Goal: Task Accomplishment & Management: Complete application form

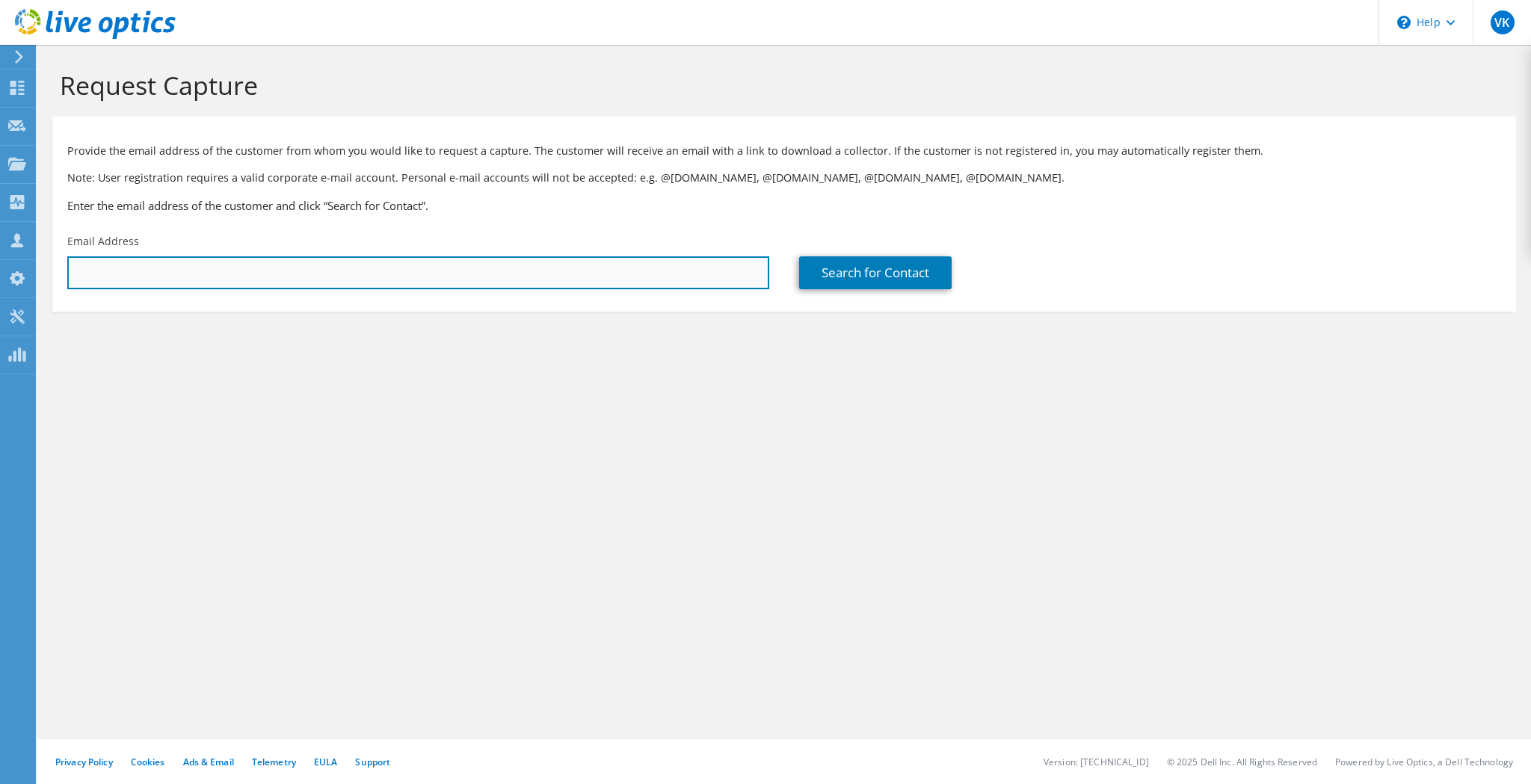
click at [563, 283] on input "text" at bounding box center [418, 273] width 702 height 33
paste input "nowens@thriftywhite.com"
type input "nowens@thriftywhite.com"
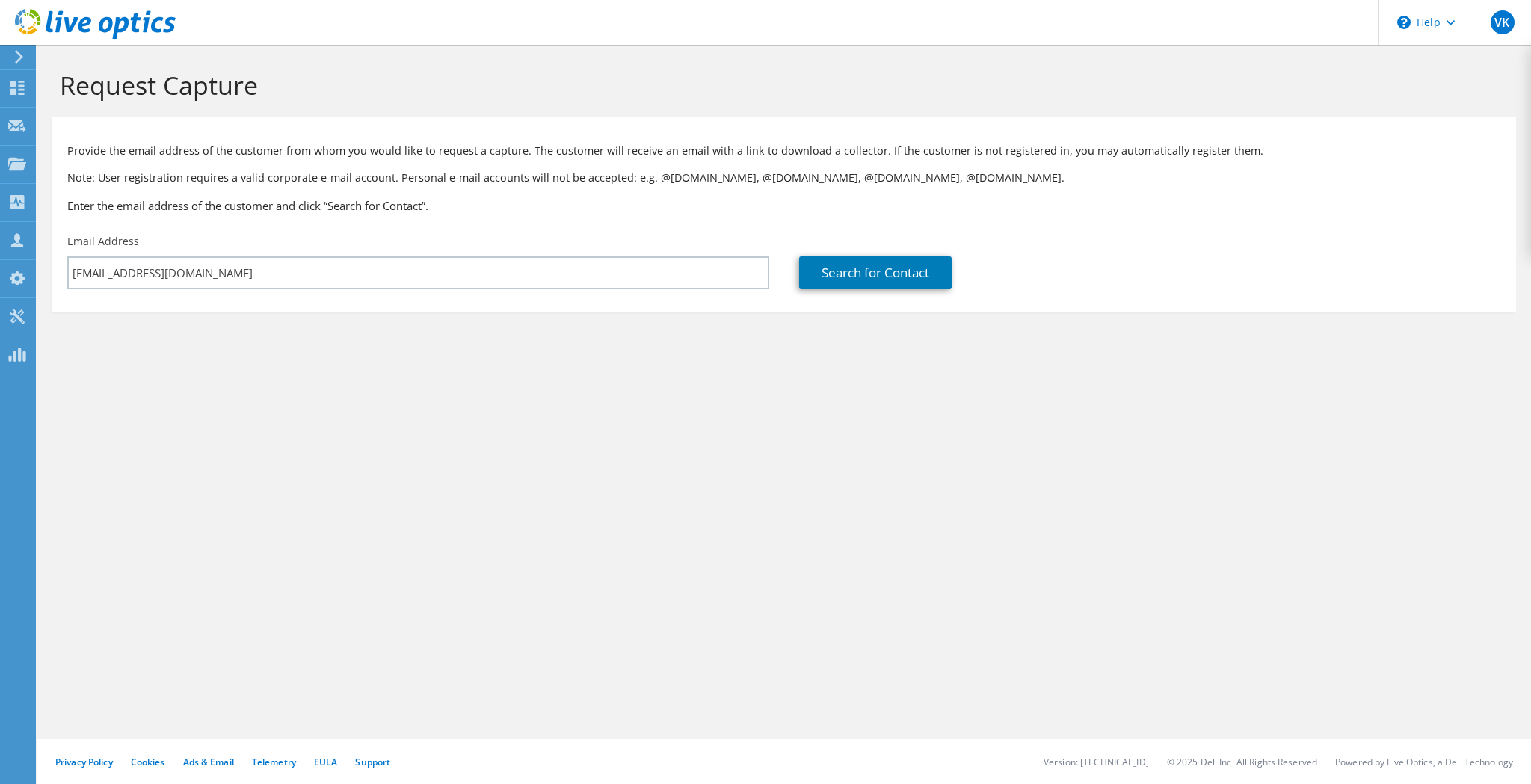
click at [907, 295] on div "Search for Contact" at bounding box center [1150, 262] width 732 height 71
click at [910, 283] on link "Search for Contact" at bounding box center [875, 273] width 153 height 33
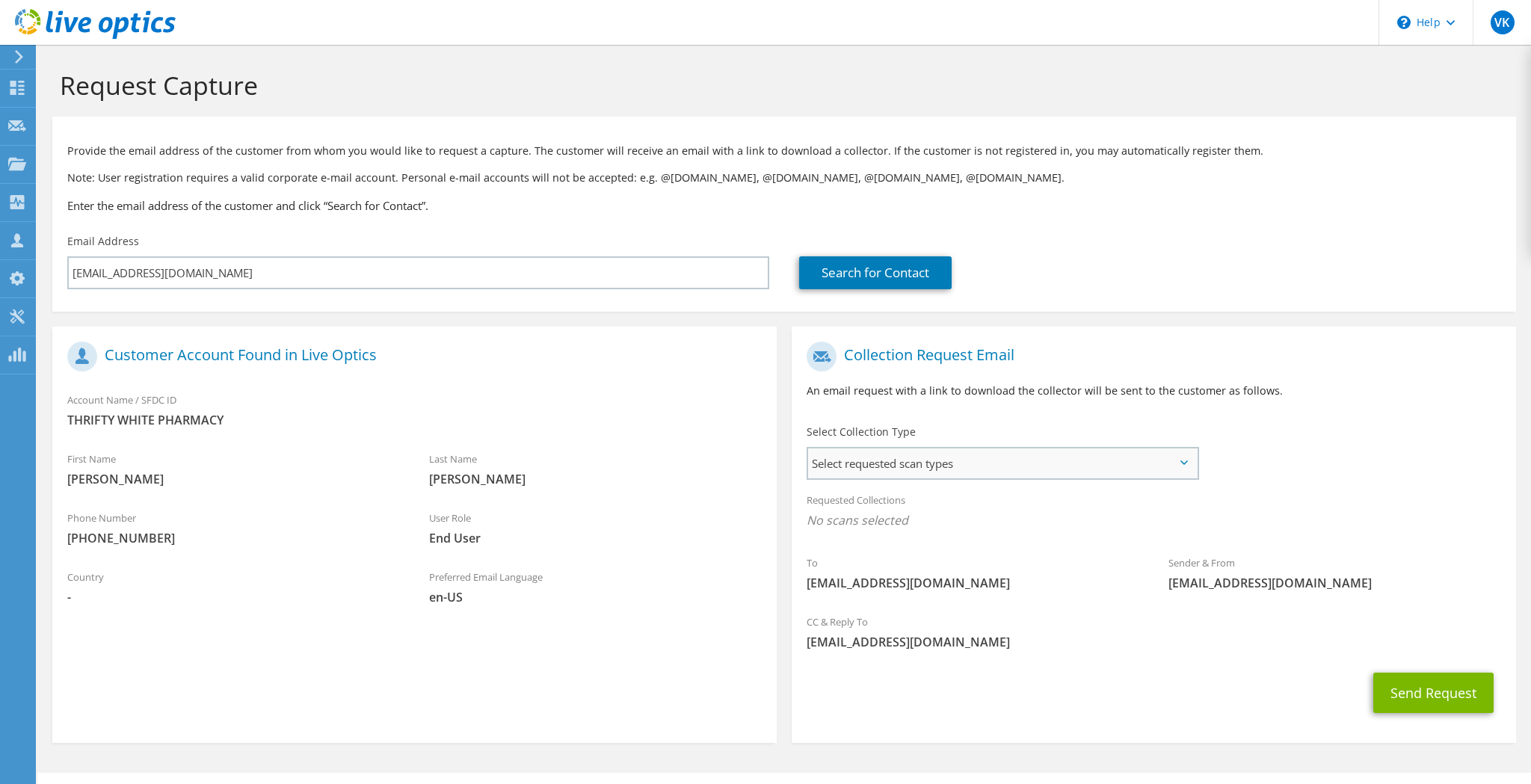
click at [959, 473] on span "Select requested scan types" at bounding box center [1002, 463] width 389 height 30
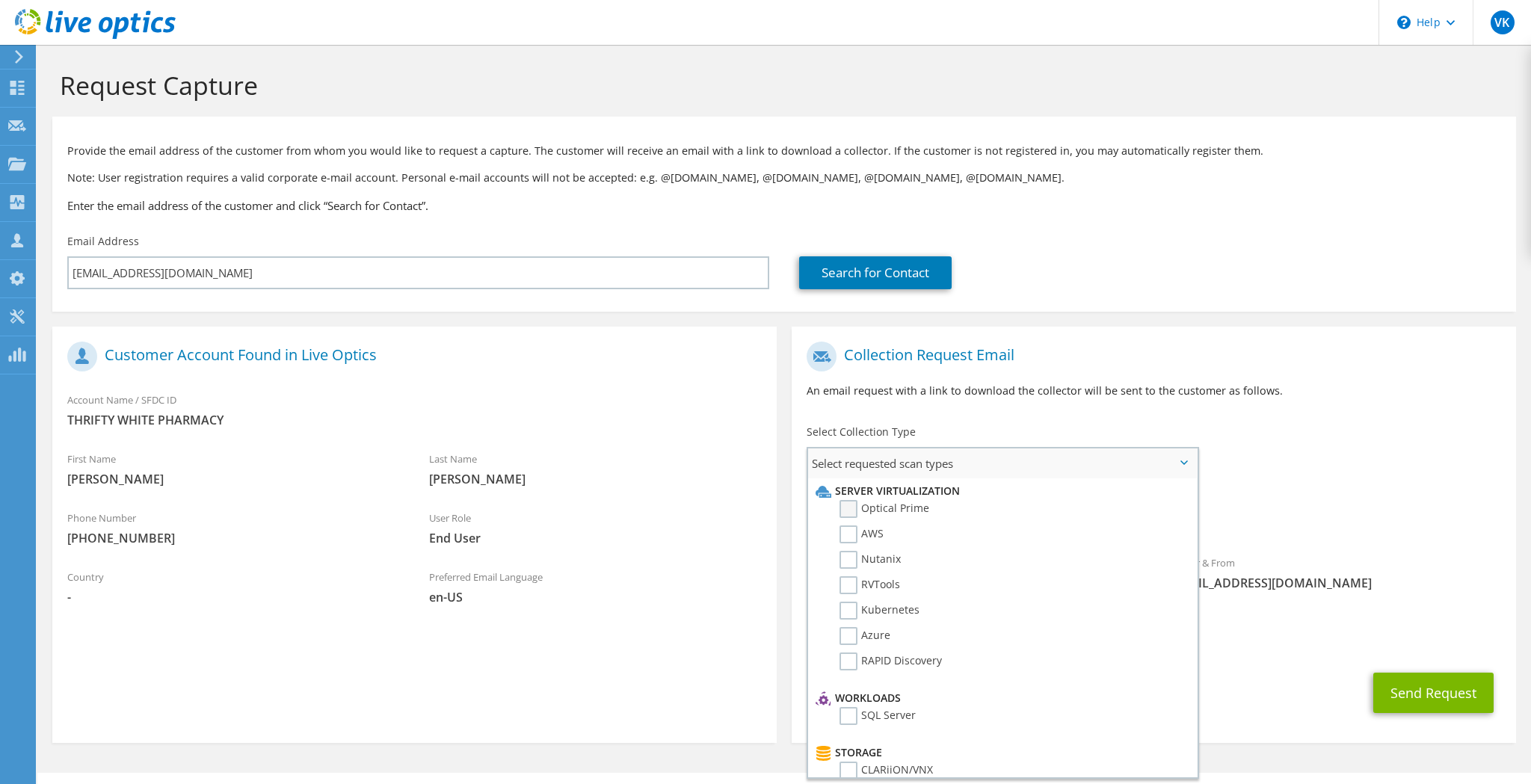
click at [844, 506] on label "Optical Prime" at bounding box center [884, 508] width 90 height 18
click at [0, 0] on input "Optical Prime" at bounding box center [0, 0] width 0 height 0
click at [1325, 490] on div "Requested Collections No scans selected Optical Prime" at bounding box center [1154, 514] width 724 height 60
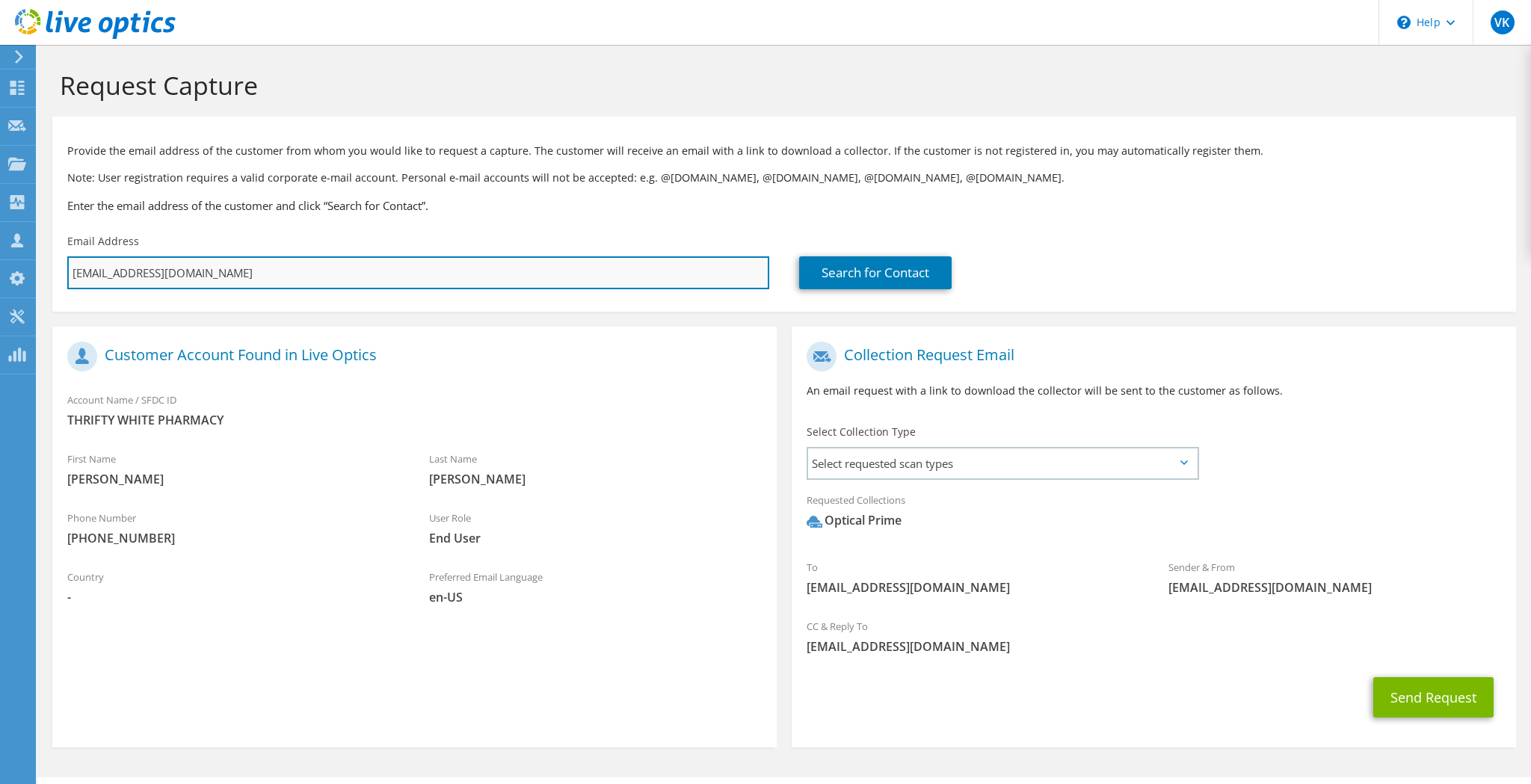
click at [356, 290] on input "nowens@thriftywhite.com" at bounding box center [418, 273] width 702 height 33
click at [355, 278] on input "nowens@thriftywhite.com" at bounding box center [418, 273] width 702 height 33
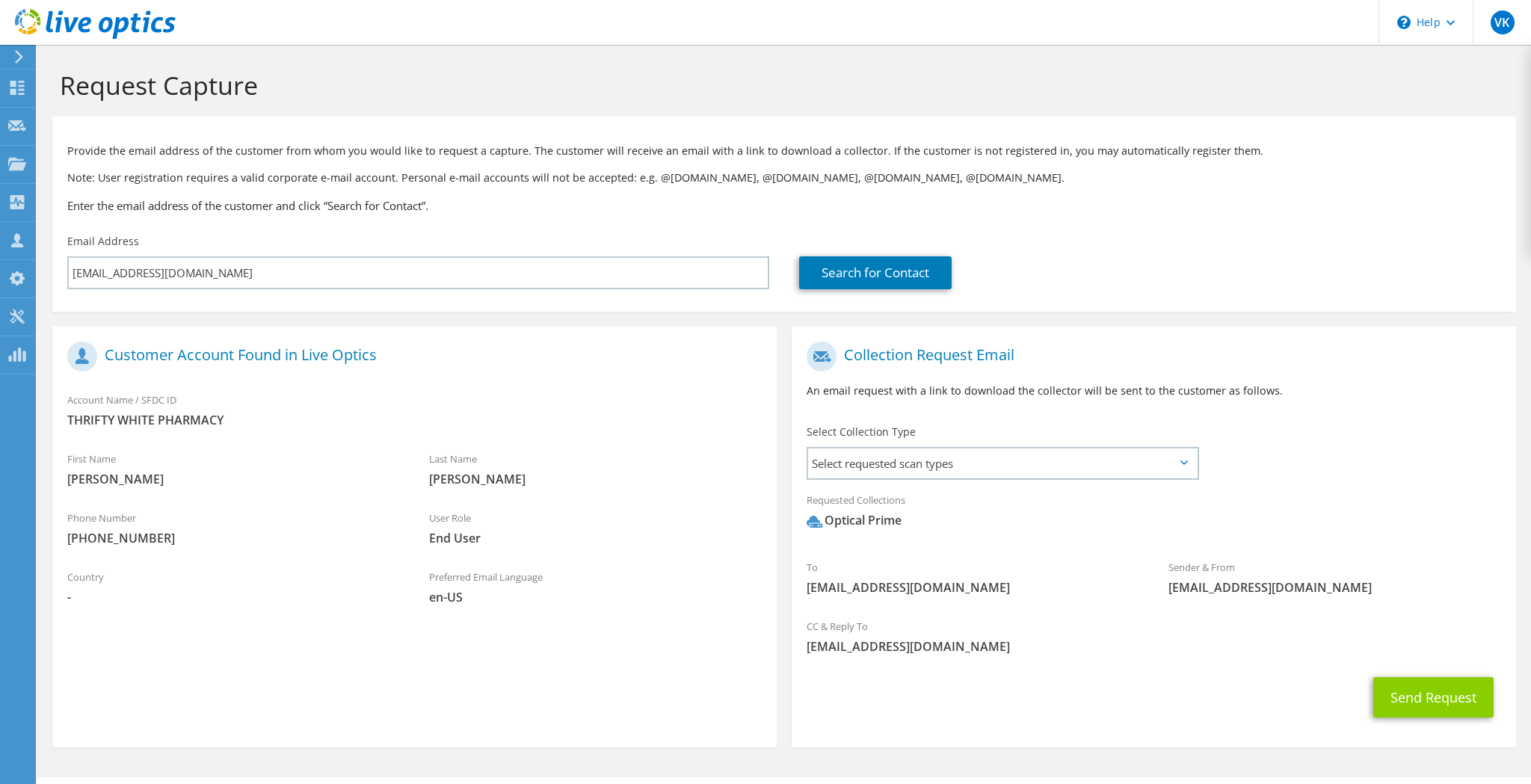
click at [1423, 689] on button "Send Request" at bounding box center [1433, 697] width 120 height 40
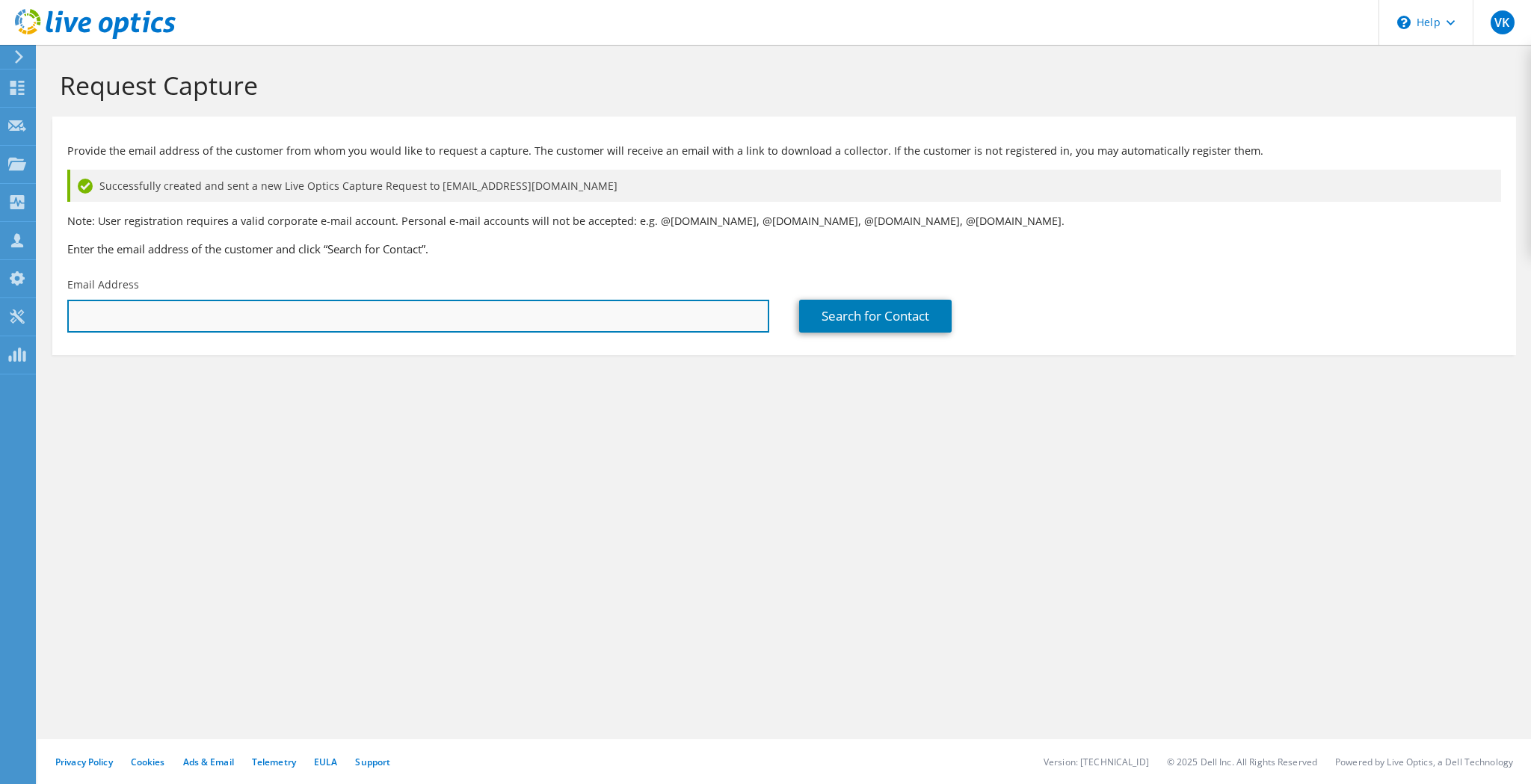
click at [250, 324] on input "text" at bounding box center [418, 317] width 702 height 33
paste input "nowens@thriftywhite.com"
type input "nowens@thriftywhite.com"
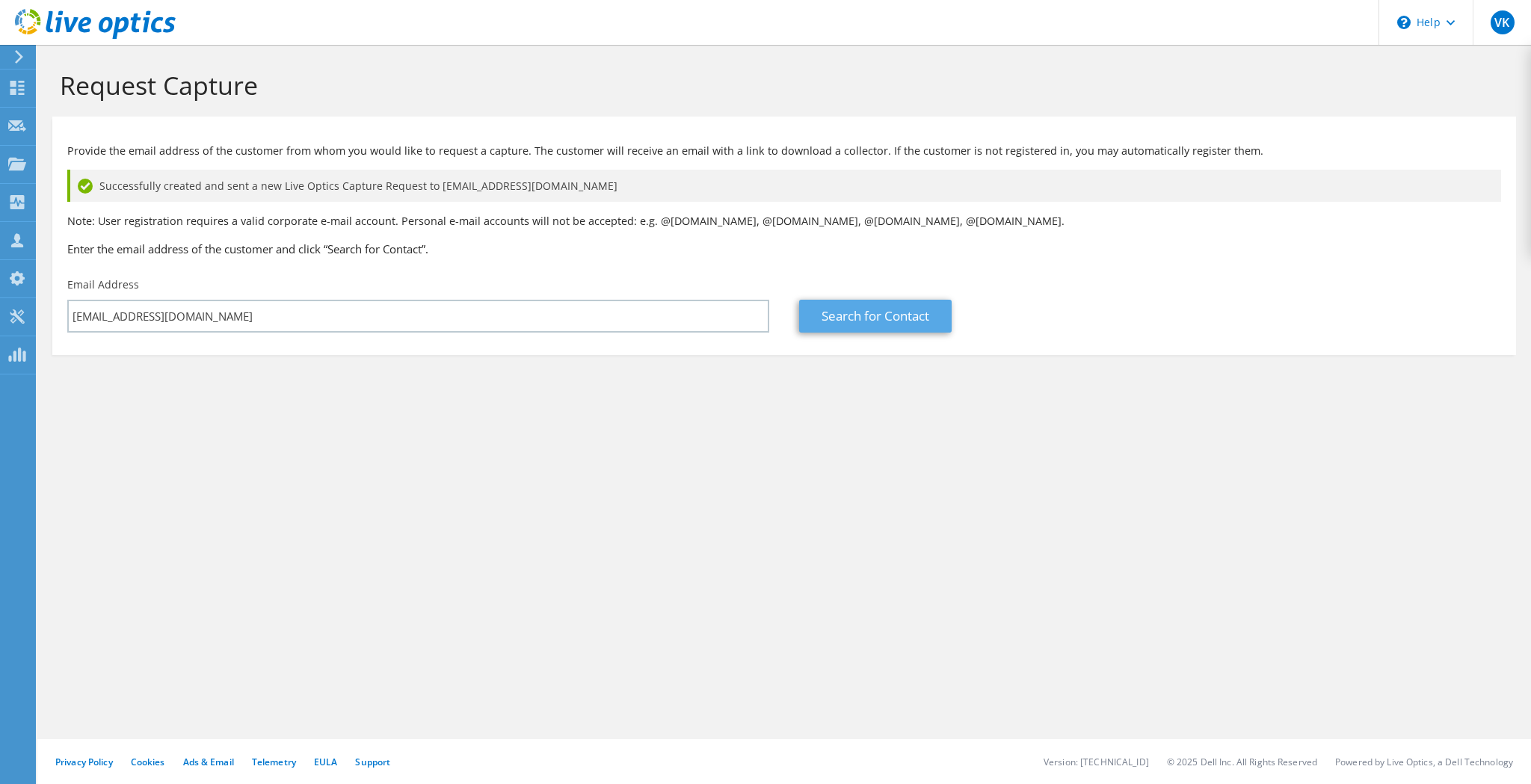
click at [871, 314] on link "Search for Contact" at bounding box center [875, 317] width 153 height 33
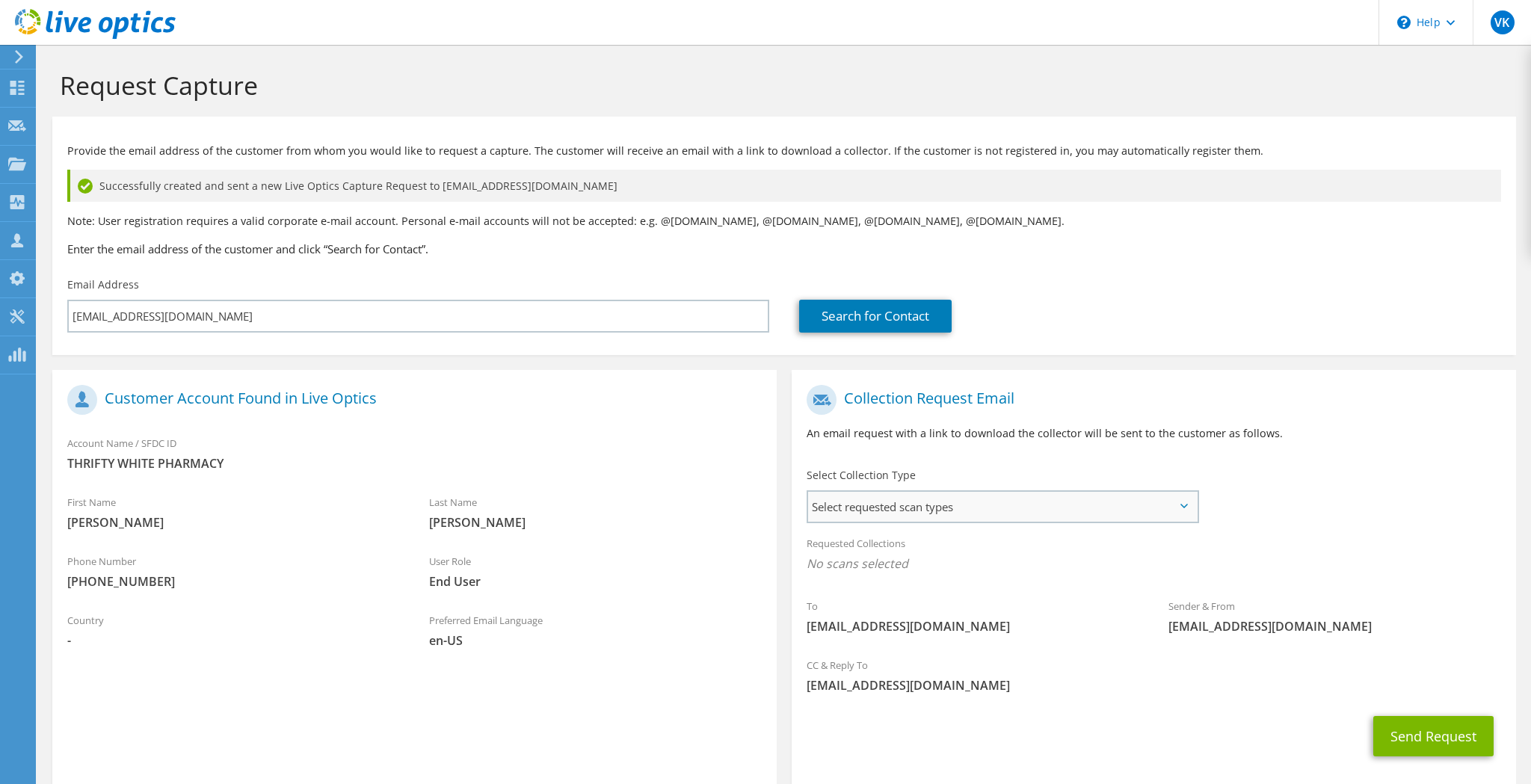
click at [1025, 492] on span "Select requested scan types" at bounding box center [1002, 507] width 389 height 30
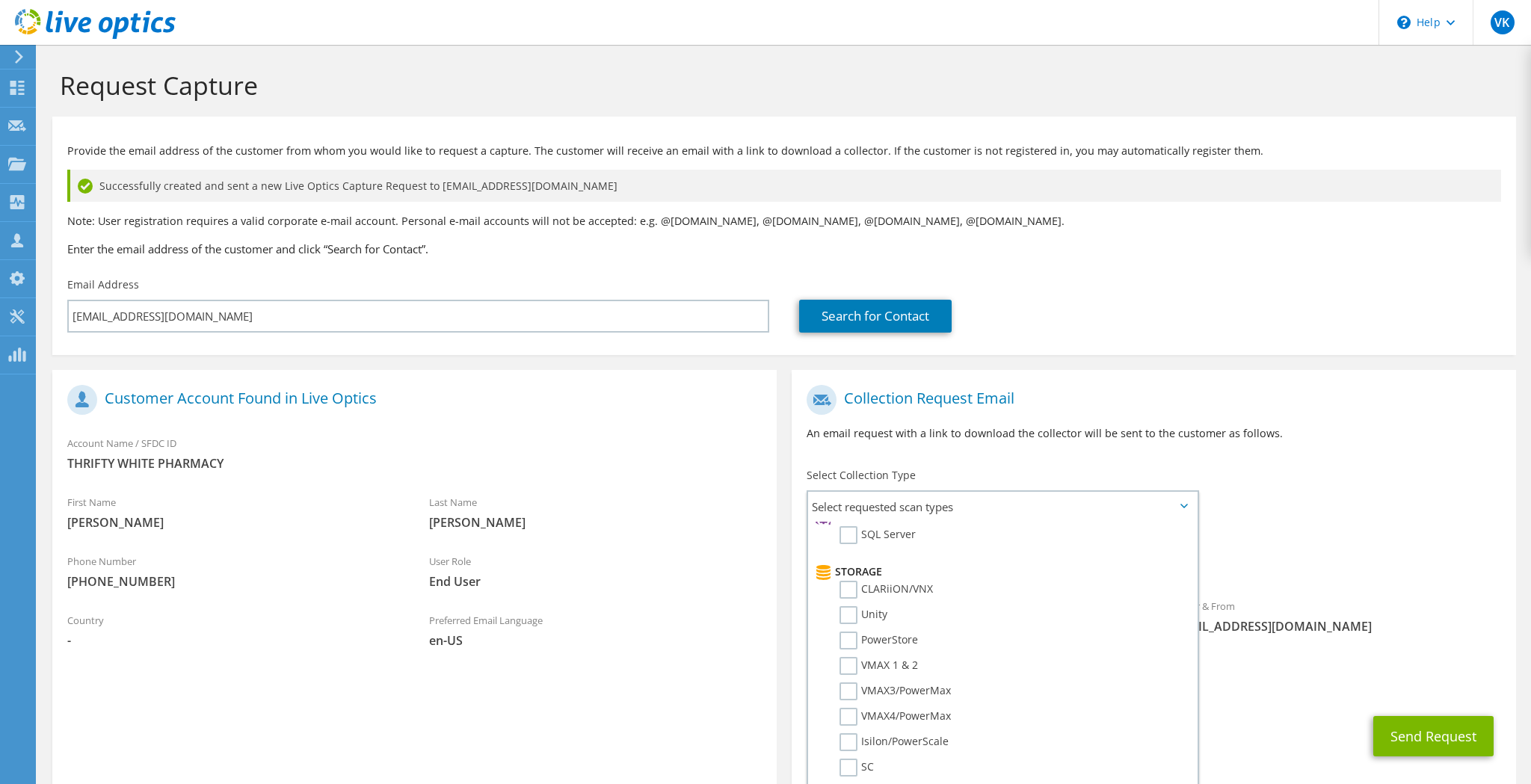
scroll to position [233, 0]
click at [851, 609] on label "Unity" at bounding box center [863, 607] width 48 height 18
click at [0, 0] on input "Unity" at bounding box center [0, 0] width 0 height 0
click at [1421, 564] on span "Unity" at bounding box center [1154, 568] width 694 height 24
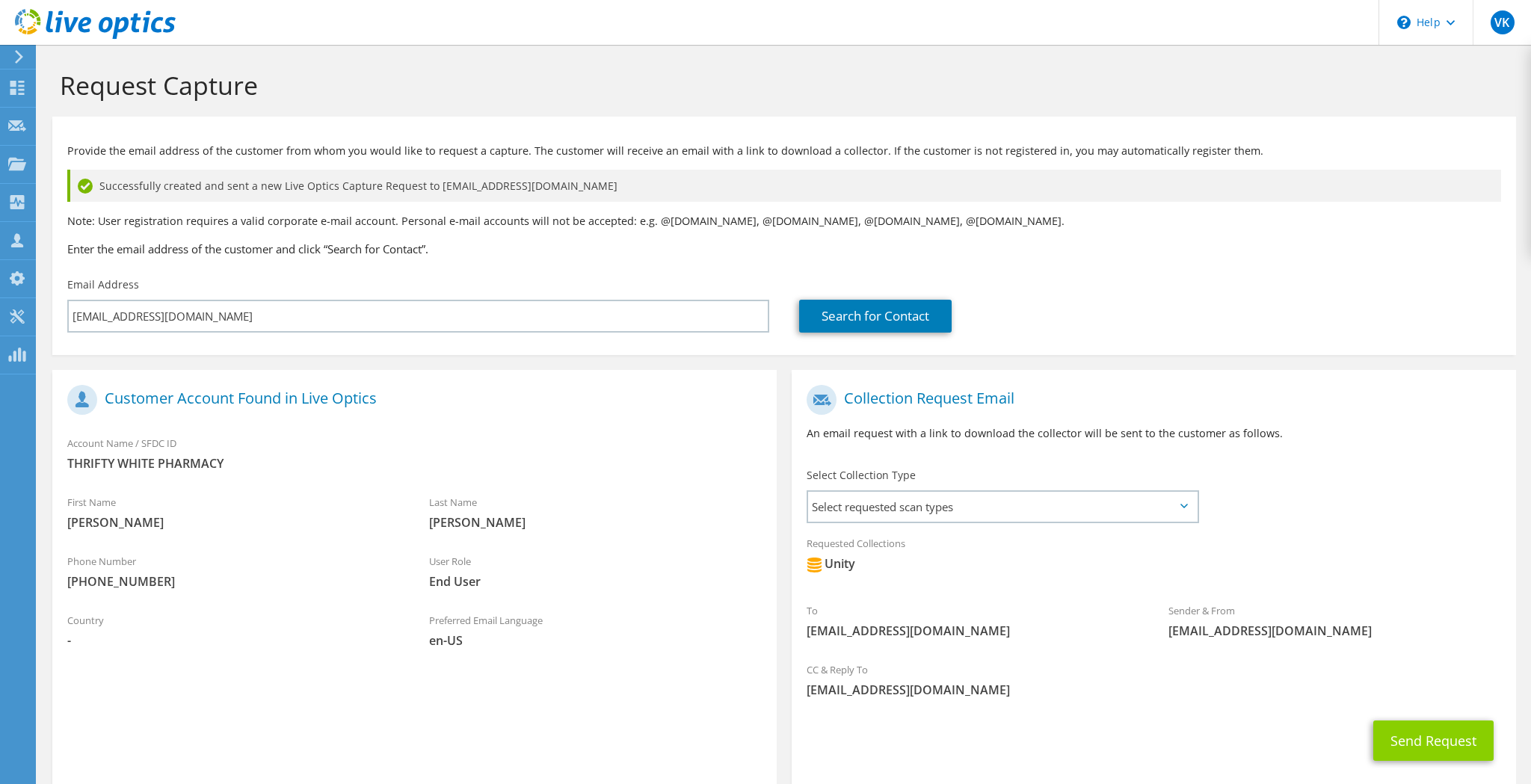
click at [1422, 734] on button "Send Request" at bounding box center [1433, 740] width 120 height 40
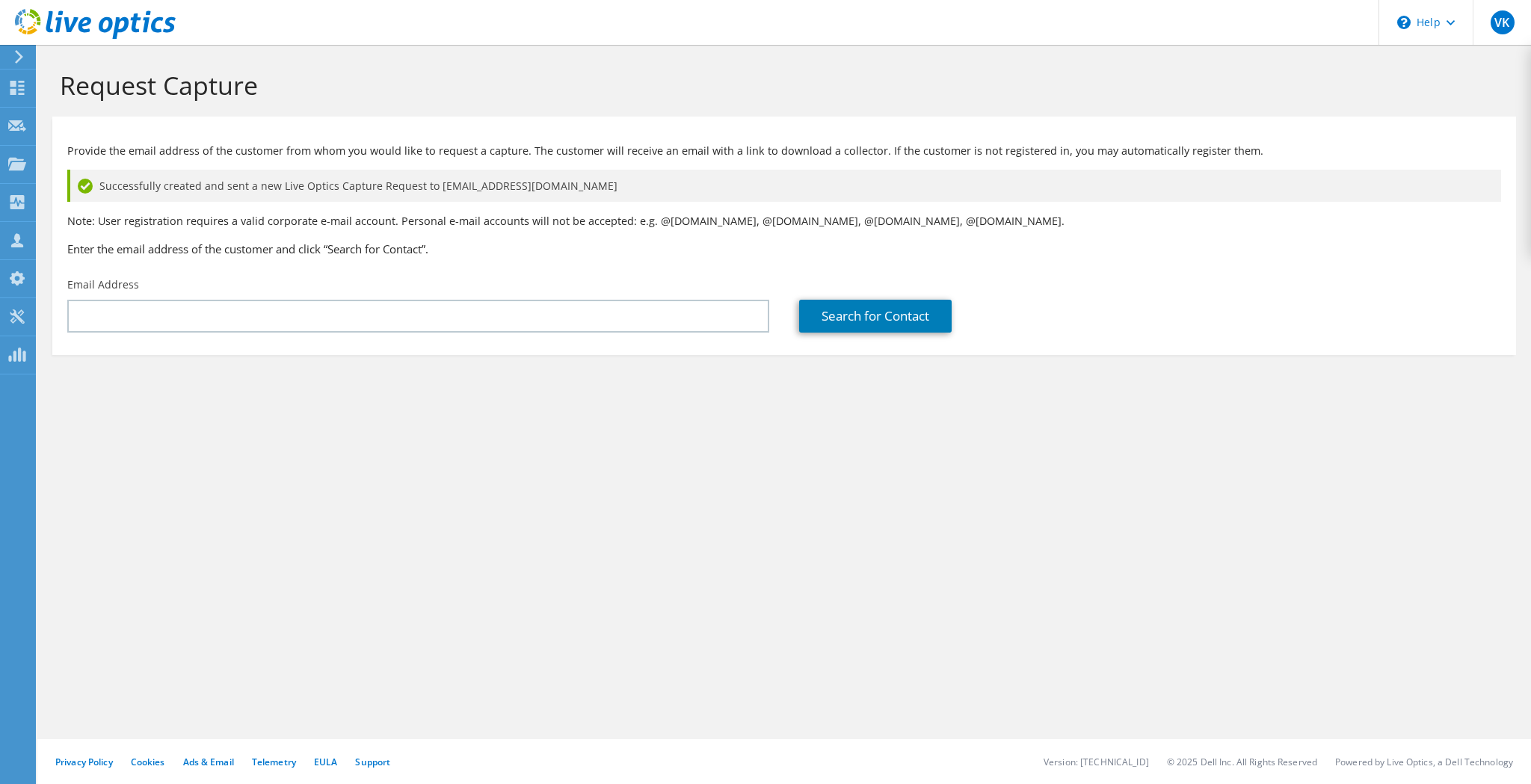
click at [1296, 533] on div "Request Capture Provide the email address of the customer from whom you would l…" at bounding box center [784, 414] width 1493 height 740
